Goal: Task Accomplishment & Management: Use online tool/utility

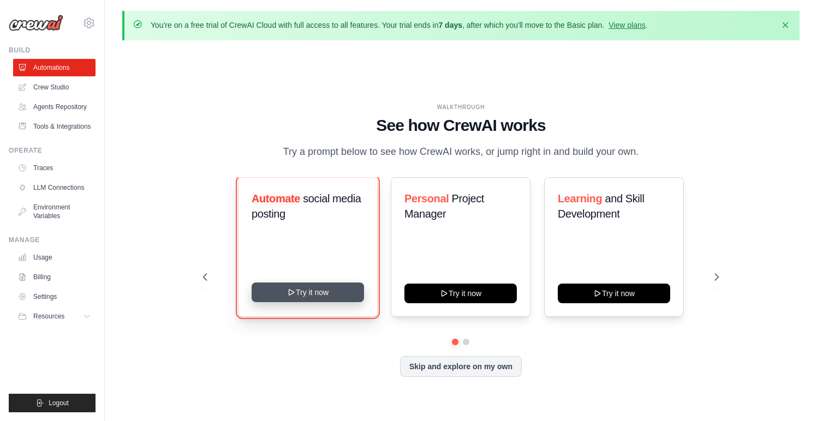
click at [315, 285] on button "Try it now" at bounding box center [308, 293] width 112 height 20
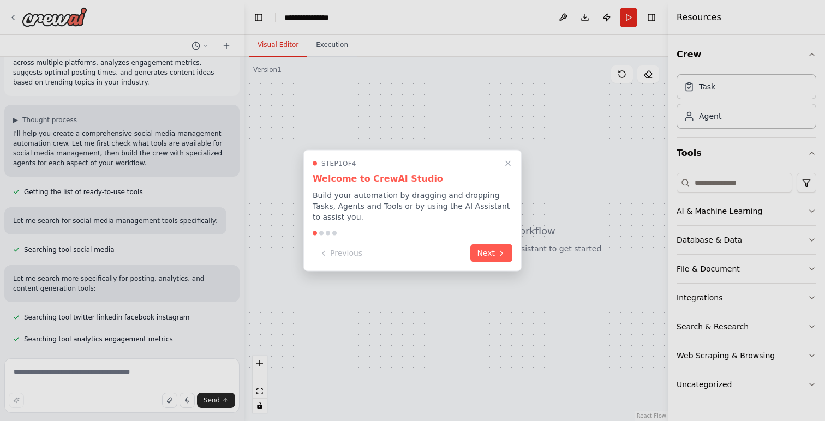
scroll to position [48, 0]
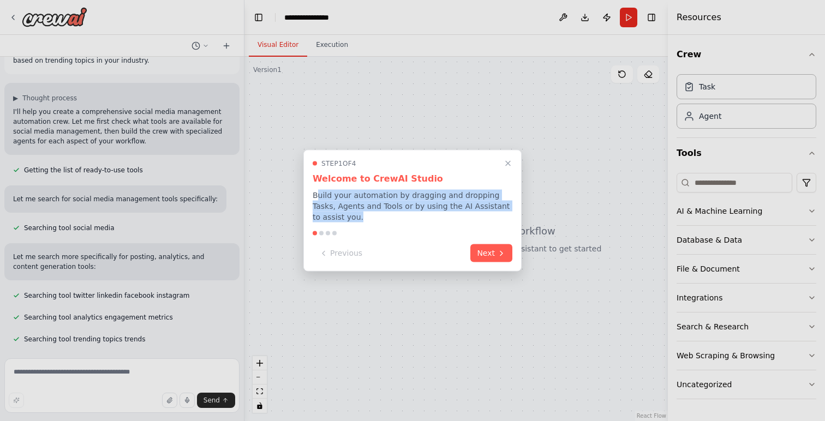
drag, startPoint x: 317, startPoint y: 195, endPoint x: 503, endPoint y: 214, distance: 187.1
click at [503, 214] on p "Build your automation by dragging and dropping Tasks, Agents and Tools or by us…" at bounding box center [413, 206] width 200 height 33
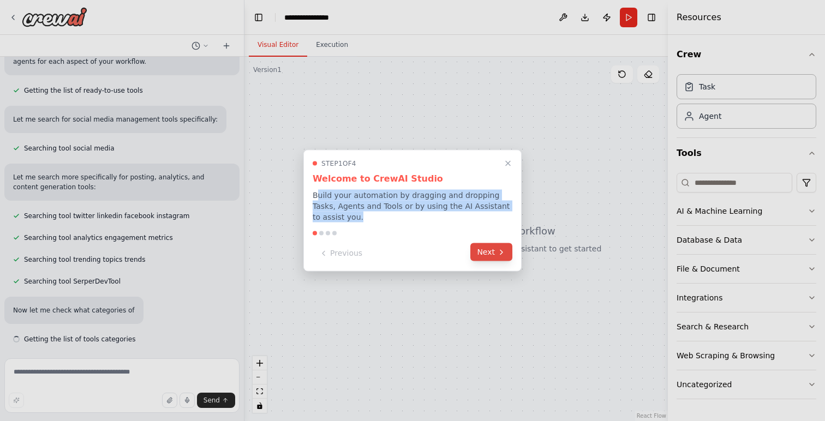
click at [495, 247] on button "Next" at bounding box center [491, 252] width 42 height 18
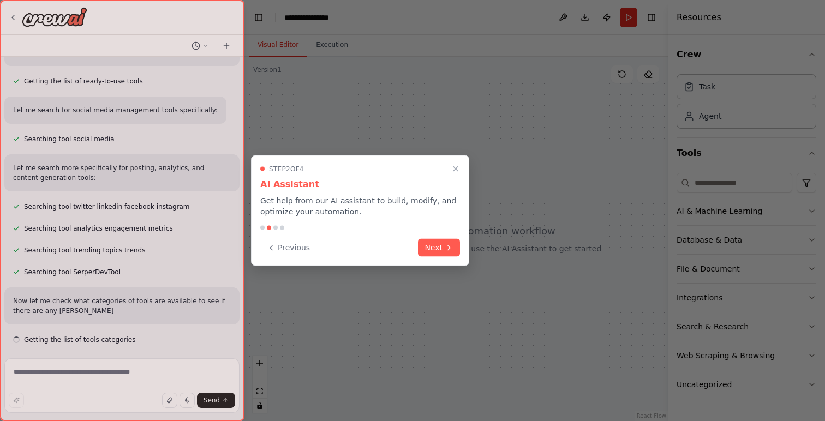
scroll to position [137, 0]
click at [455, 248] on button "Next" at bounding box center [439, 247] width 42 height 18
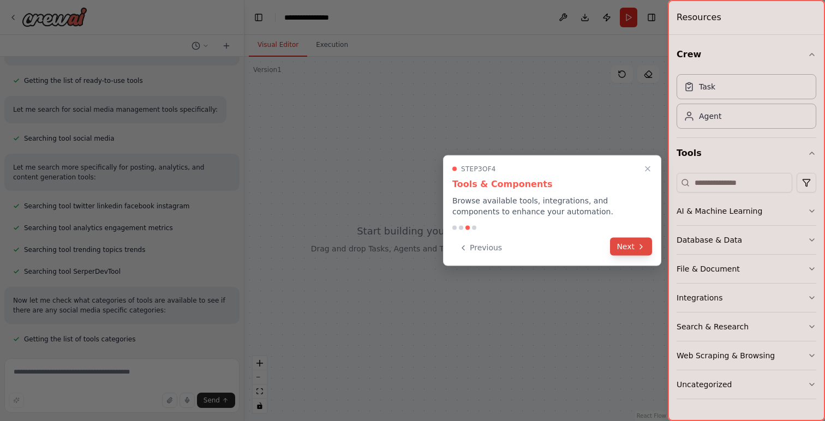
scroll to position [159, 0]
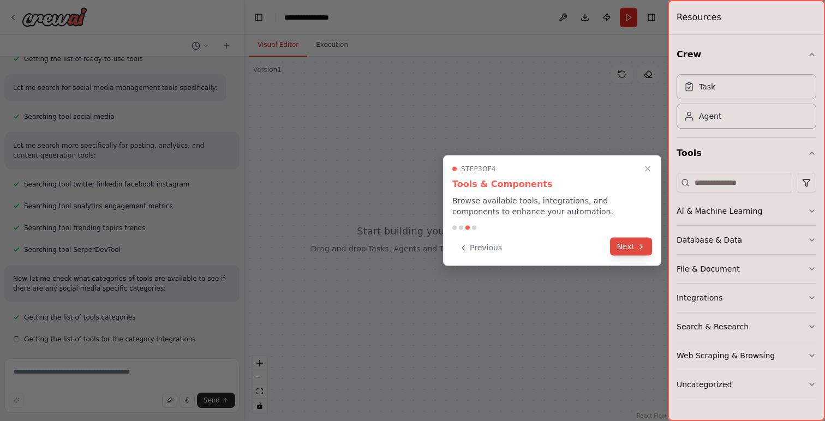
click at [623, 248] on button "Next" at bounding box center [631, 247] width 42 height 18
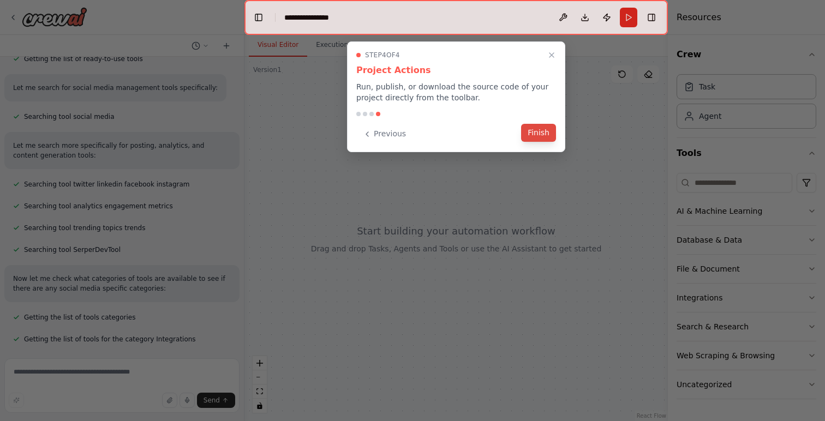
click at [544, 135] on button "Finish" at bounding box center [538, 133] width 35 height 18
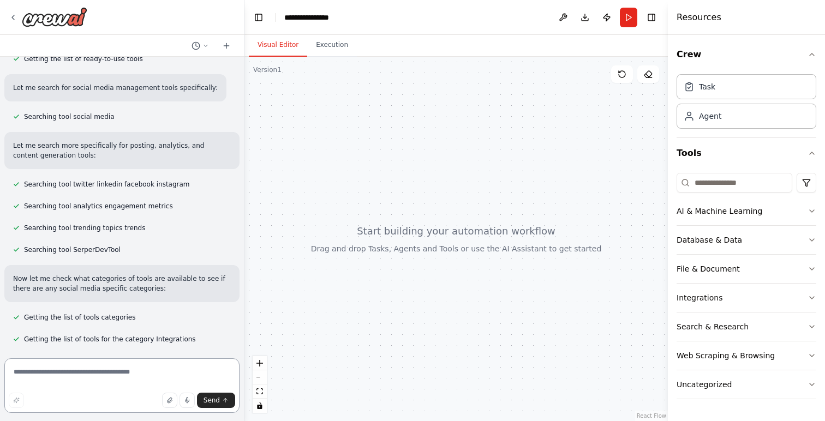
click at [98, 372] on textarea at bounding box center [121, 385] width 235 height 55
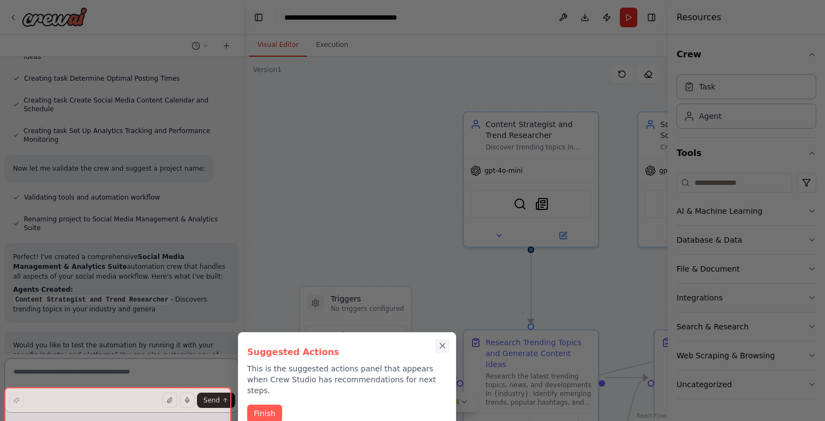
scroll to position [907, 0]
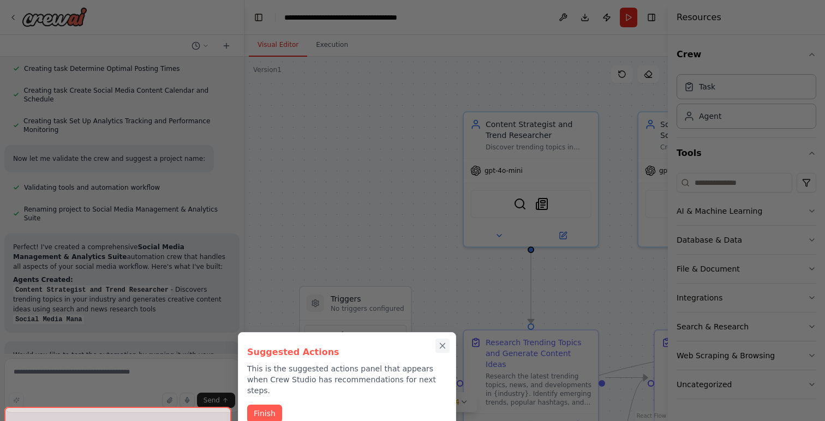
click at [444, 345] on icon "Close walkthrough" at bounding box center [443, 346] width 10 height 10
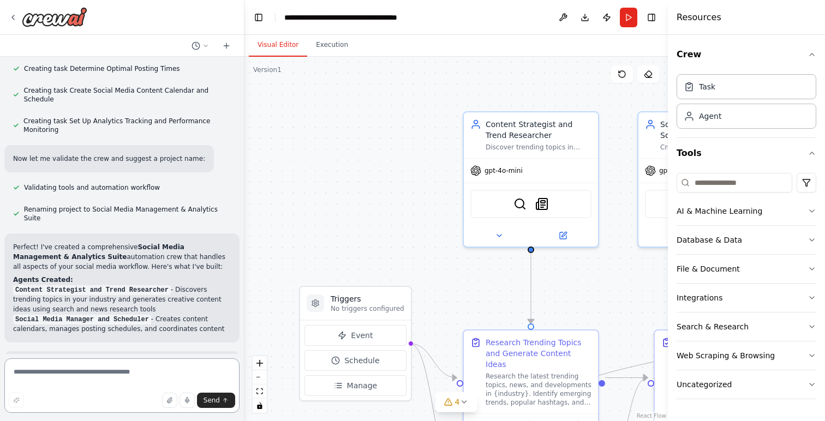
click at [101, 364] on textarea at bounding box center [121, 385] width 235 height 55
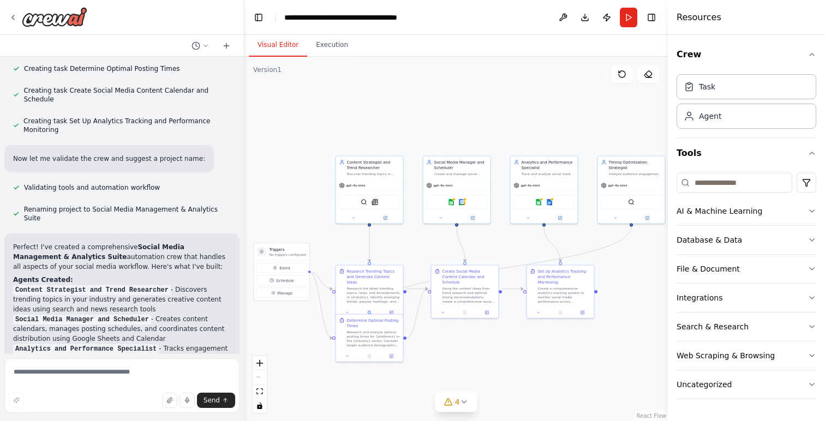
drag, startPoint x: 367, startPoint y: 196, endPoint x: 274, endPoint y: 169, distance: 97.4
click at [274, 169] on div ".deletable-edge-delete-btn { width: 20px; height: 20px; border: 0px solid #ffff…" at bounding box center [455, 239] width 423 height 364
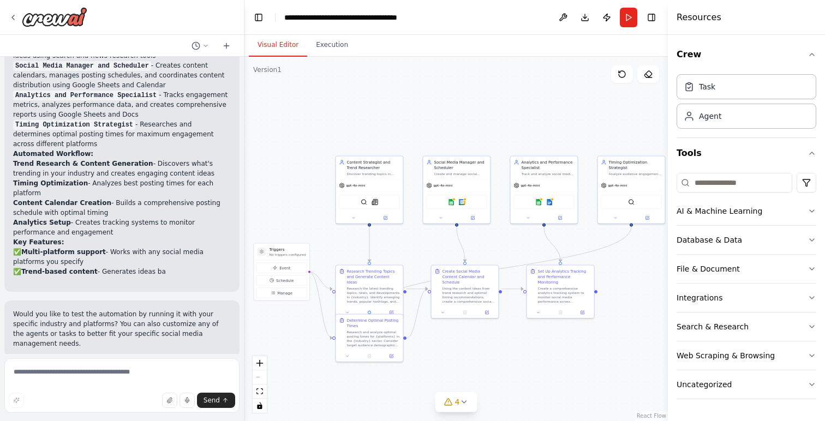
scroll to position [1162, 0]
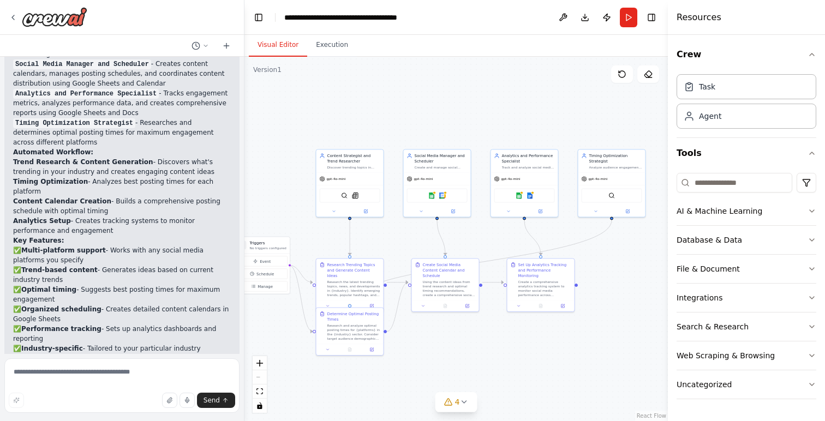
drag, startPoint x: 347, startPoint y: 236, endPoint x: 328, endPoint y: 229, distance: 20.2
click at [328, 229] on div ".deletable-edge-delete-btn { width: 20px; height: 20px; border: 0px solid #ffff…" at bounding box center [455, 239] width 423 height 364
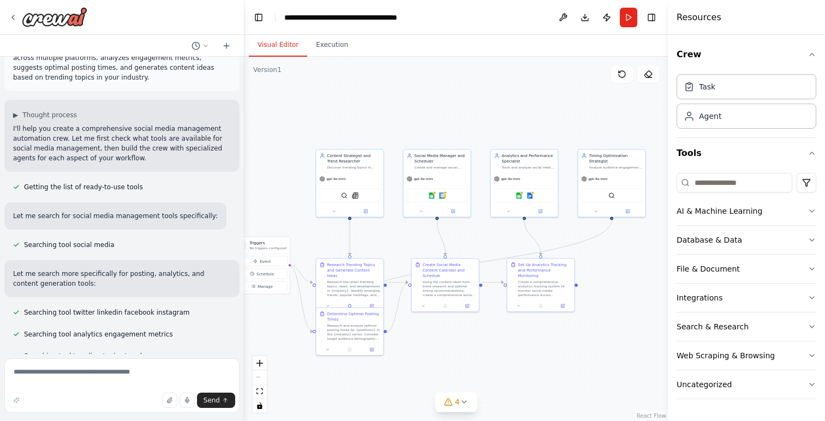
scroll to position [0, 0]
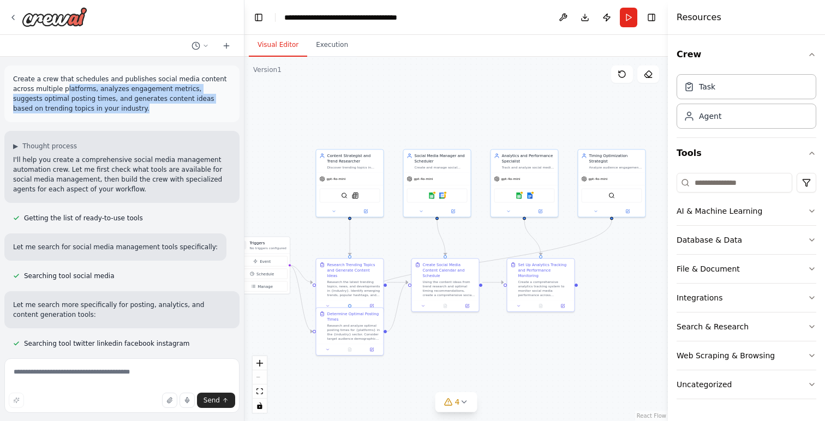
drag, startPoint x: 76, startPoint y: 88, endPoint x: 190, endPoint y: 110, distance: 115.7
click at [190, 110] on p "Create a crew that schedules and publishes social media content across multiple…" at bounding box center [122, 93] width 218 height 39
click at [190, 111] on p "Create a crew that schedules and publishes social media content across multiple…" at bounding box center [122, 93] width 218 height 39
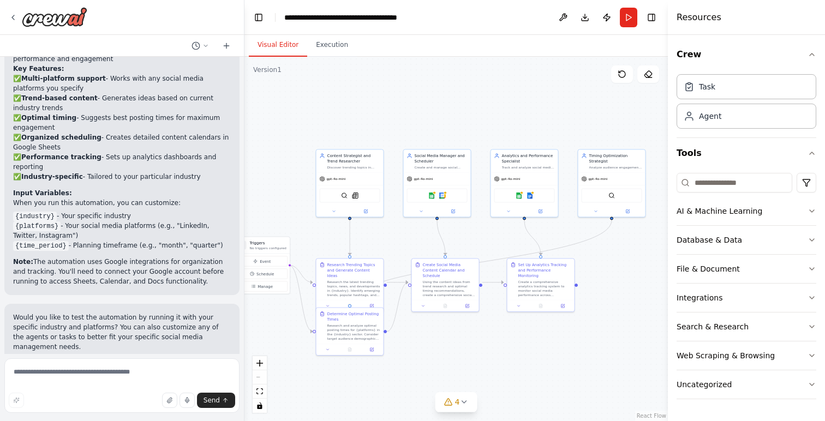
scroll to position [1437, 0]
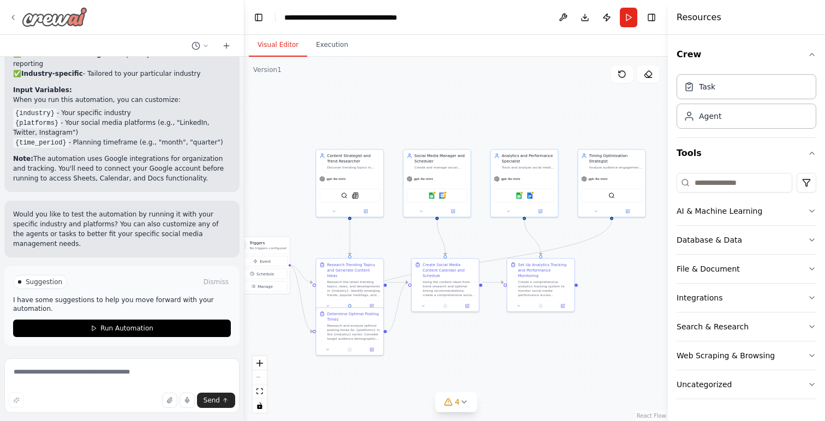
click at [37, 21] on img at bounding box center [54, 17] width 65 height 20
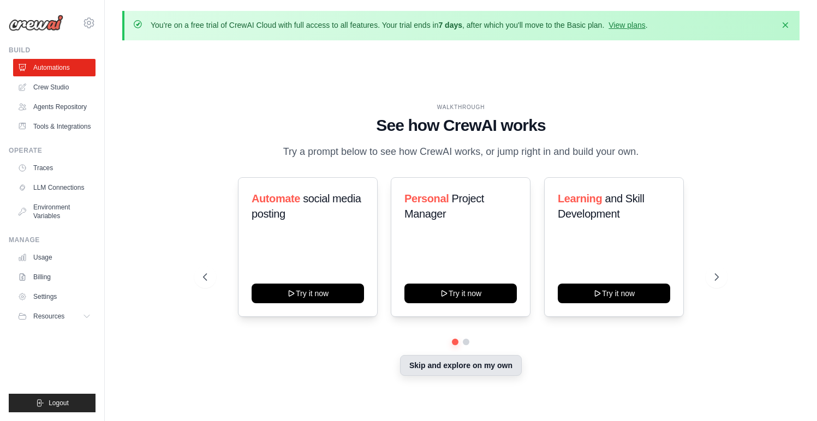
click at [480, 369] on button "Skip and explore on my own" at bounding box center [461, 365] width 122 height 21
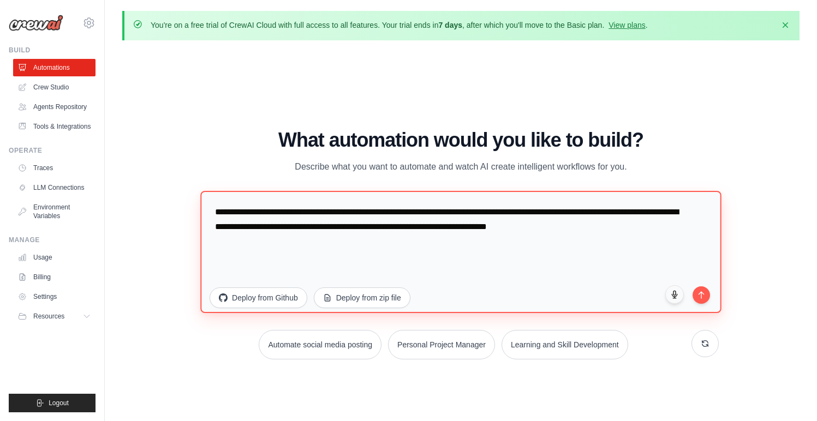
click at [328, 225] on textarea "**********" at bounding box center [460, 252] width 521 height 122
click at [328, 226] on textarea "**********" at bounding box center [460, 252] width 521 height 122
paste textarea "**********"
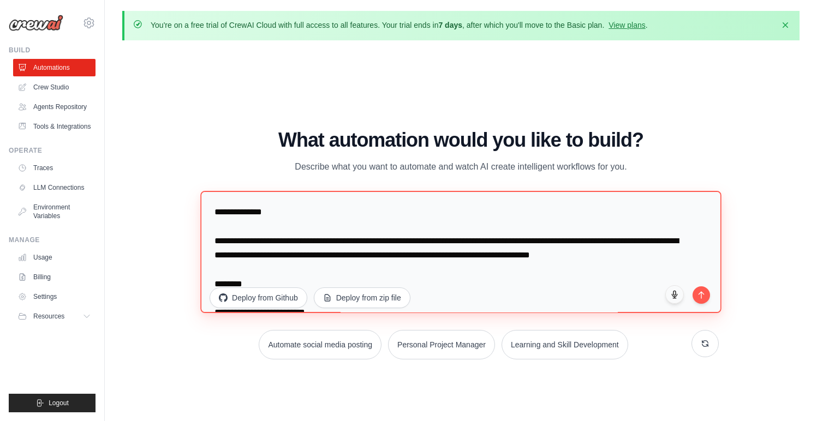
scroll to position [1977, 0]
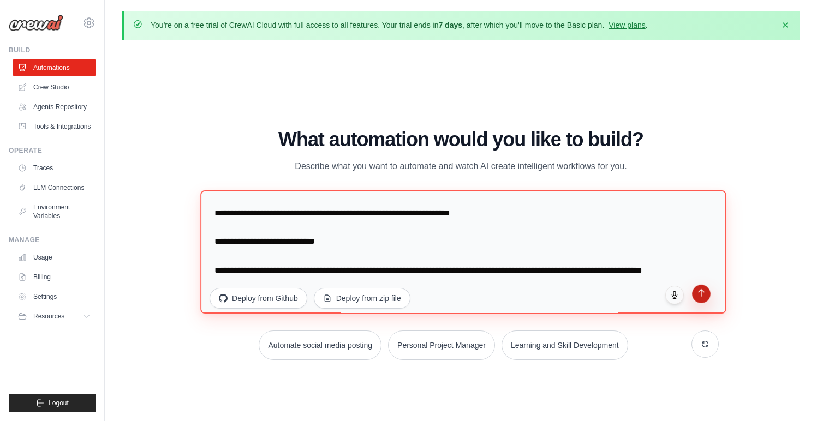
type textarea "**********"
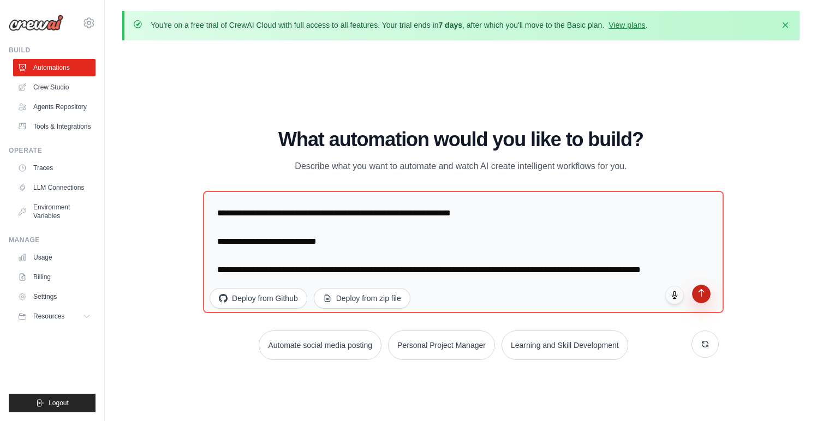
click at [706, 295] on button "submit" at bounding box center [701, 294] width 19 height 19
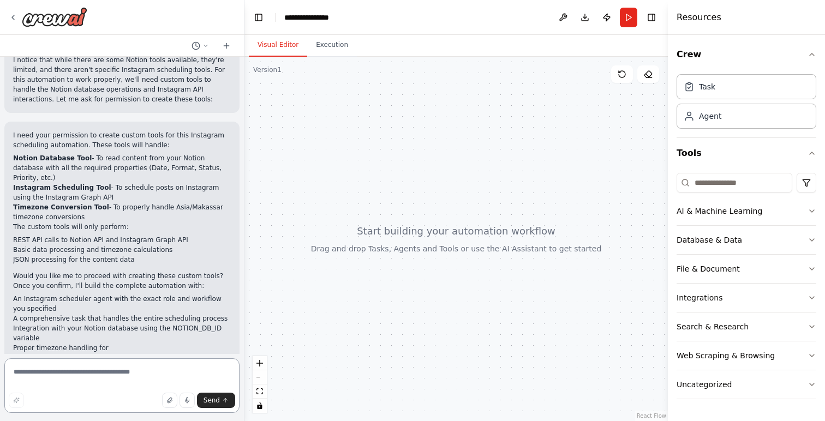
scroll to position [1705, 0]
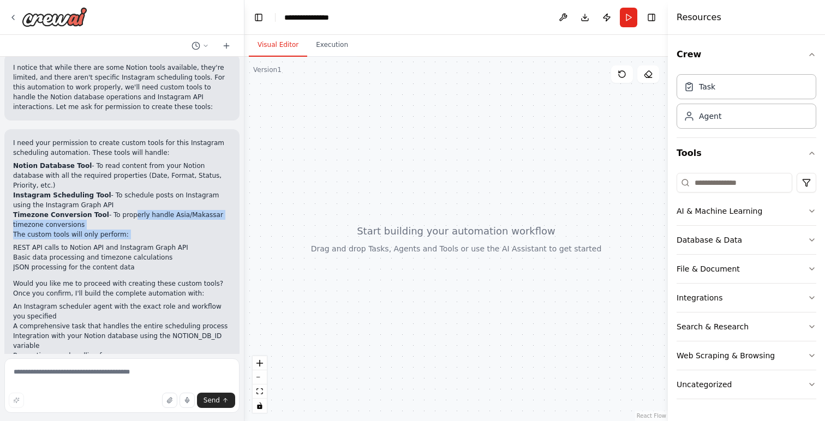
drag, startPoint x: 128, startPoint y: 147, endPoint x: 197, endPoint y: 173, distance: 73.6
click at [197, 173] on div "I need your permission to create custom tools for this Instagram scheduling aut…" at bounding box center [122, 277] width 218 height 278
click at [197, 172] on div "I need your permission to create custom tools for this Instagram scheduling aut…" at bounding box center [122, 277] width 218 height 278
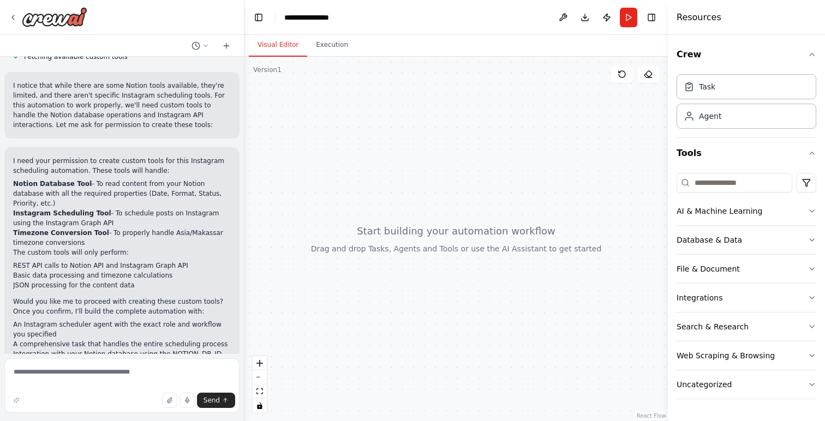
scroll to position [1794, 0]
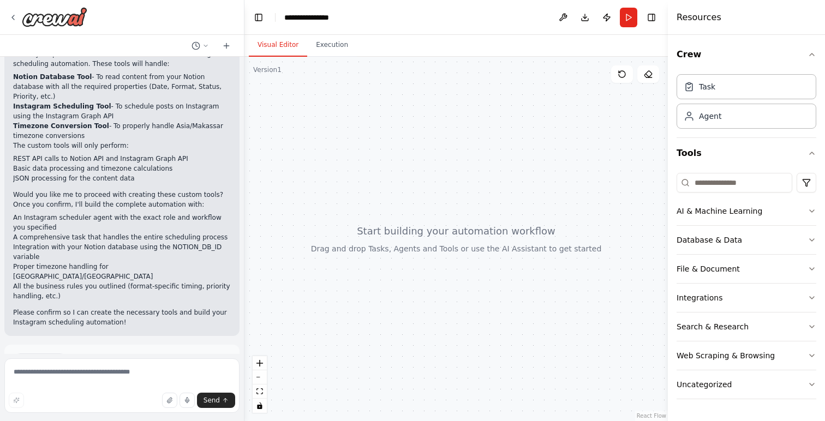
drag, startPoint x: 21, startPoint y: 298, endPoint x: 87, endPoint y: 314, distance: 67.9
click at [87, 354] on div "Suggestion Dismiss I have some suggestions to help you move forward with your a…" at bounding box center [122, 385] width 218 height 62
drag, startPoint x: 111, startPoint y: 299, endPoint x: 45, endPoint y: 299, distance: 66.0
click at [45, 374] on p "I have some suggestions to help you move forward with your automation." at bounding box center [122, 382] width 218 height 17
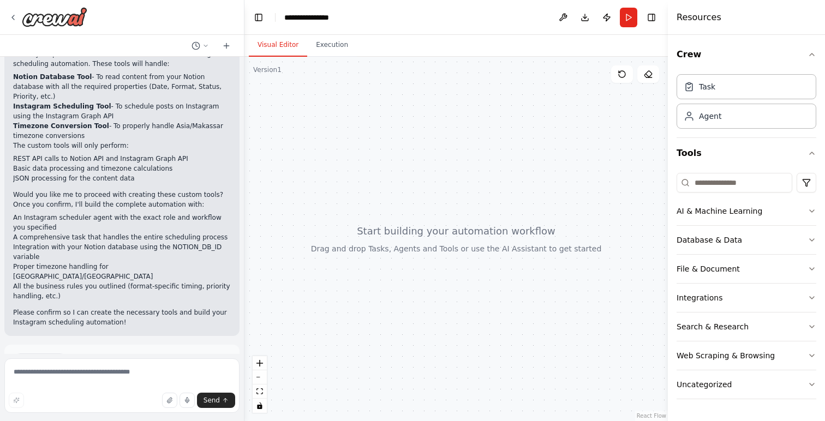
drag, startPoint x: 21, startPoint y: 299, endPoint x: 70, endPoint y: 309, distance: 50.1
click at [70, 374] on p "I have some suggestions to help you move forward with your automation." at bounding box center [122, 382] width 218 height 17
click at [133, 354] on div "Suggestion Dismiss" at bounding box center [122, 361] width 218 height 14
click at [153, 253] on div "I need your permission to create custom tools for this Instagram scheduling aut…" at bounding box center [121, 188] width 235 height 296
click at [183, 375] on textarea at bounding box center [121, 385] width 235 height 55
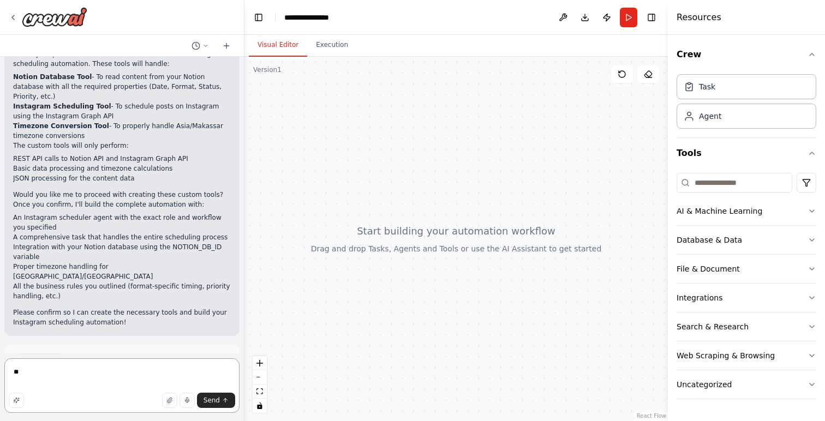
type textarea "***"
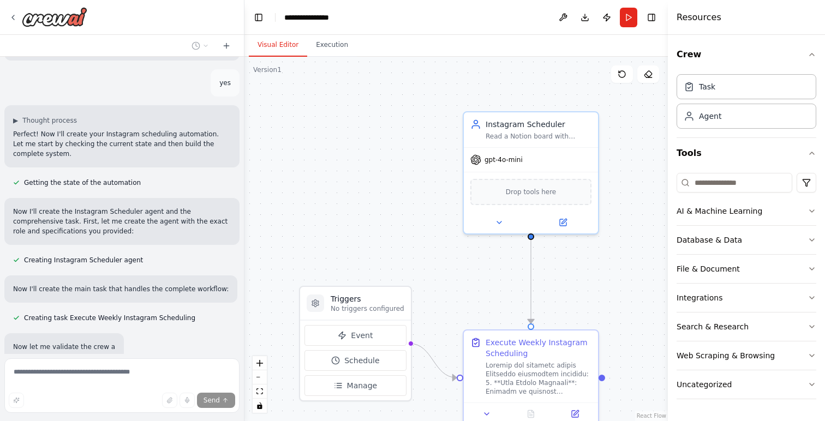
scroll to position [2070, 0]
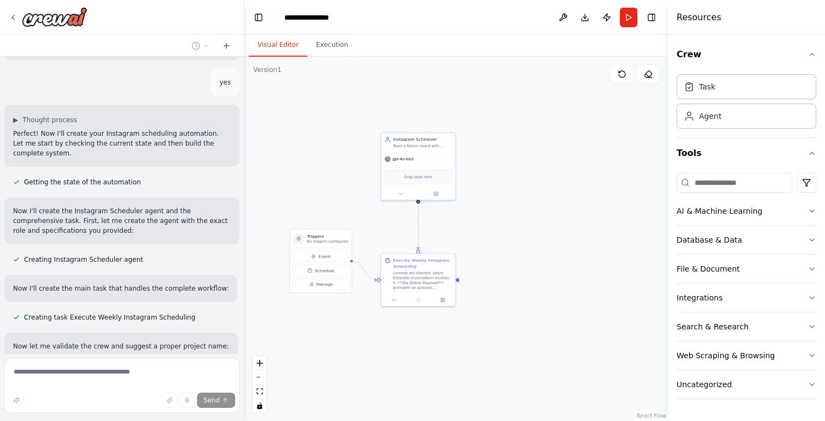
drag, startPoint x: 569, startPoint y: 265, endPoint x: 428, endPoint y: 195, distance: 156.4
click at [428, 195] on div ".deletable-edge-delete-btn { width: 20px; height: 20px; border: 0px solid #ffff…" at bounding box center [455, 239] width 423 height 364
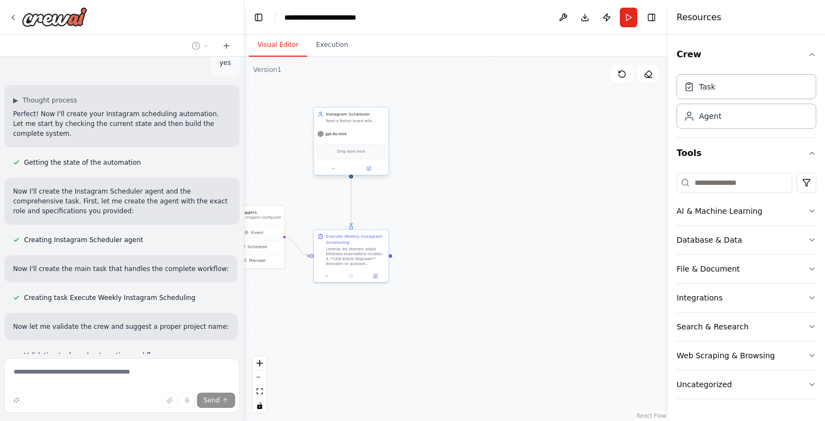
scroll to position [2092, 0]
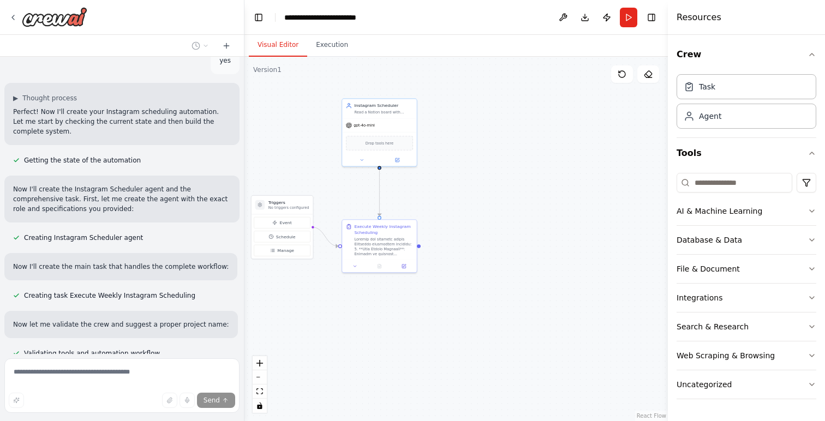
drag, startPoint x: 431, startPoint y: 208, endPoint x: 459, endPoint y: 189, distance: 33.9
click at [459, 189] on div ".deletable-edge-delete-btn { width: 20px; height: 20px; border: 0px solid #ffff…" at bounding box center [455, 239] width 423 height 364
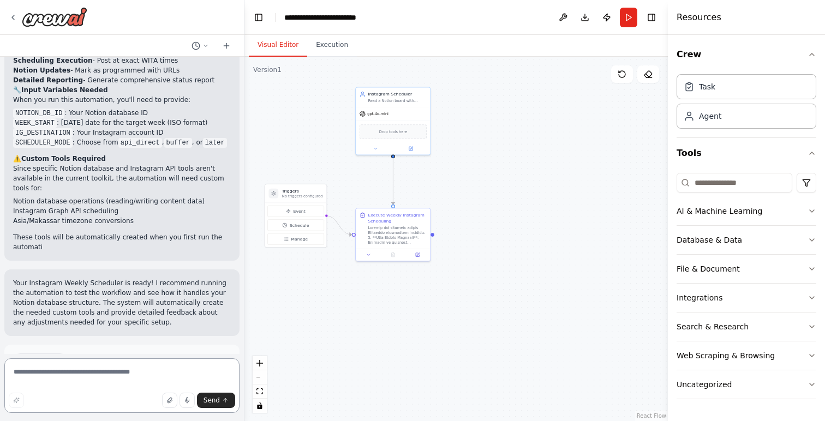
scroll to position [2606, 0]
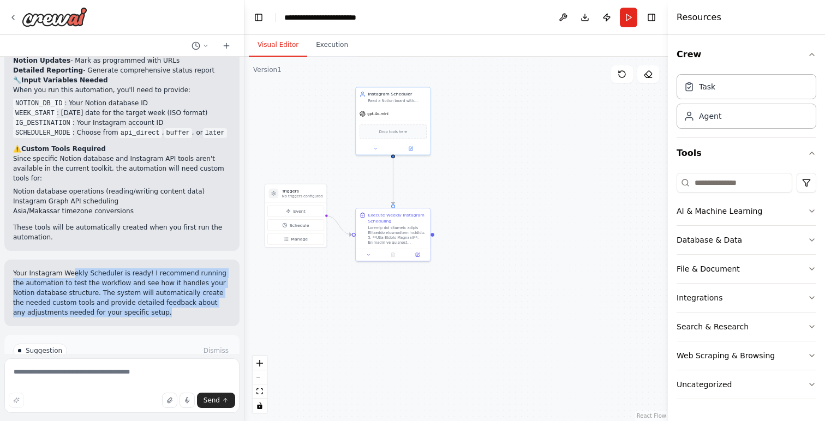
drag, startPoint x: 73, startPoint y: 205, endPoint x: 155, endPoint y: 243, distance: 90.8
click at [155, 268] on p "Your Instagram Weekly Scheduler is ready! I recommend running the automation to…" at bounding box center [122, 292] width 218 height 49
drag, startPoint x: 186, startPoint y: 236, endPoint x: 237, endPoint y: 232, distance: 51.5
click at [186, 268] on p "Your Instagram Weekly Scheduler is ready! I recommend running the automation to…" at bounding box center [122, 292] width 218 height 49
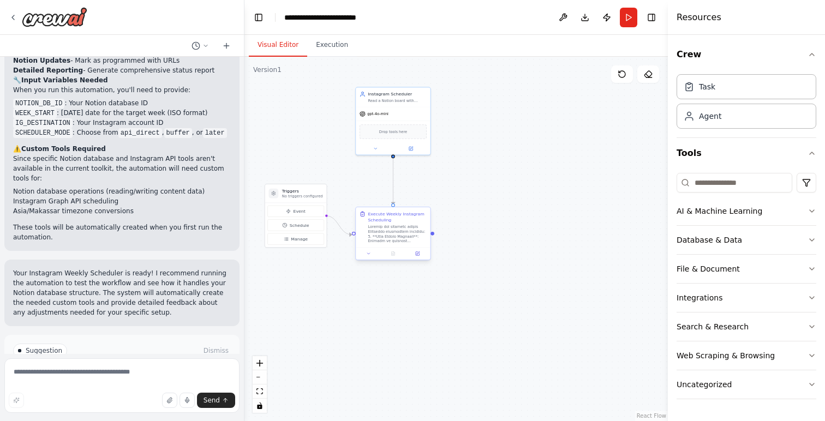
click at [414, 236] on div at bounding box center [397, 233] width 59 height 19
click at [404, 110] on div "gpt-4o-mini" at bounding box center [393, 112] width 74 height 13
click at [743, 116] on div "Agent" at bounding box center [747, 115] width 140 height 25
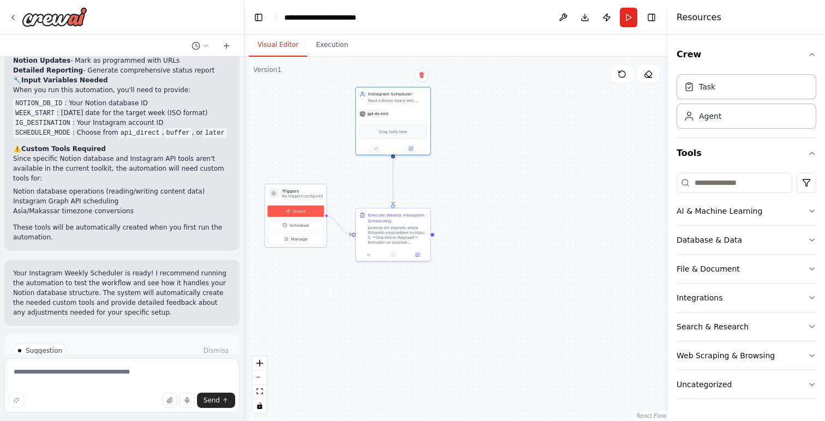
click at [292, 211] on button "Event" at bounding box center [295, 211] width 57 height 11
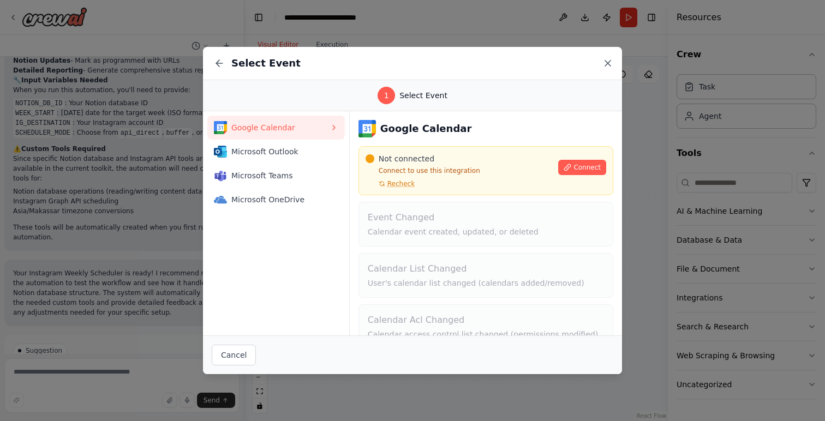
click at [613, 63] on icon at bounding box center [607, 63] width 11 height 11
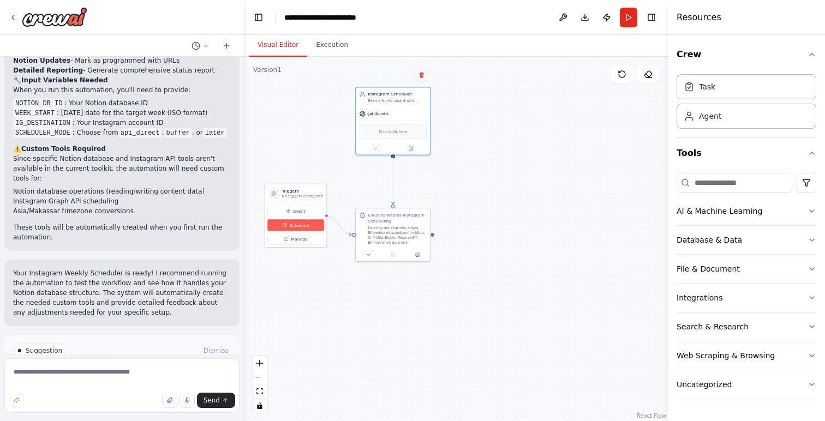
click at [315, 226] on button "Schedule" at bounding box center [295, 224] width 57 height 11
click at [288, 238] on icon at bounding box center [286, 239] width 5 height 5
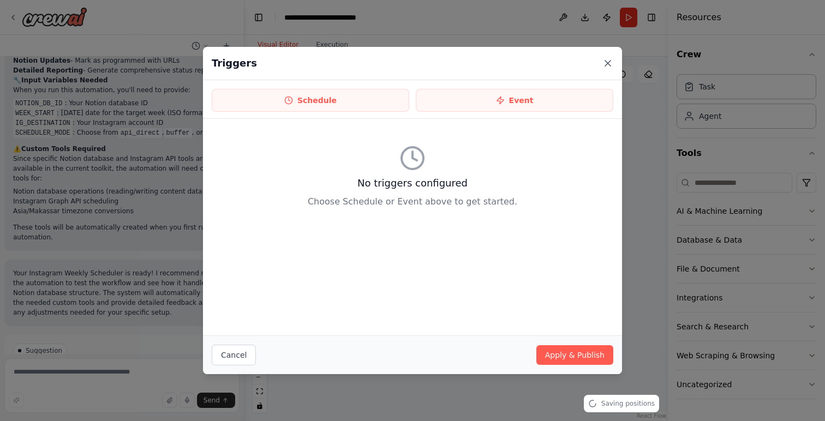
click at [608, 65] on icon at bounding box center [607, 63] width 11 height 11
